Goal: Navigation & Orientation: Find specific page/section

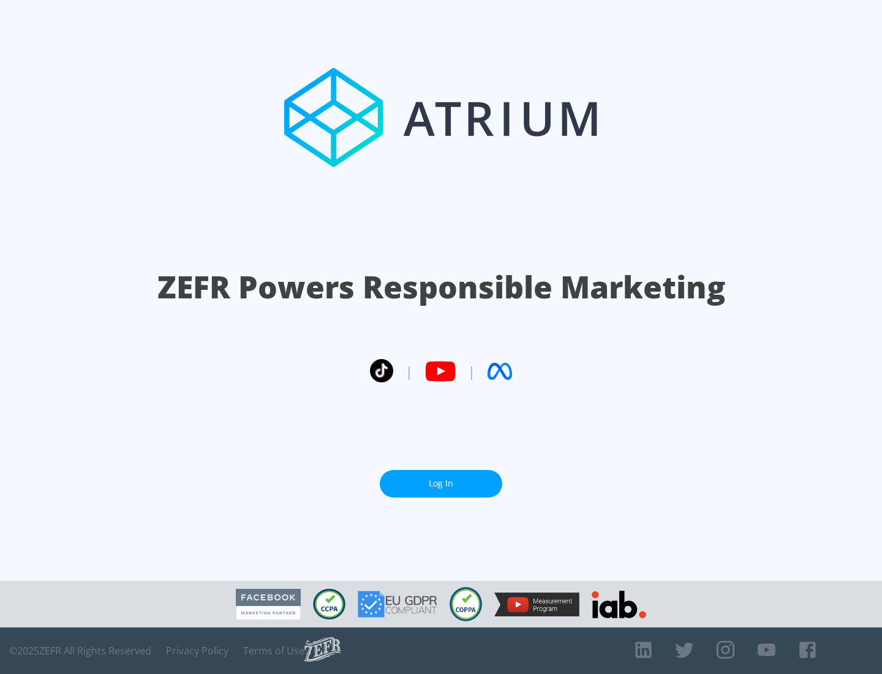
click at [441, 483] on link "Log In" at bounding box center [441, 484] width 123 height 28
